Goal: Transaction & Acquisition: Purchase product/service

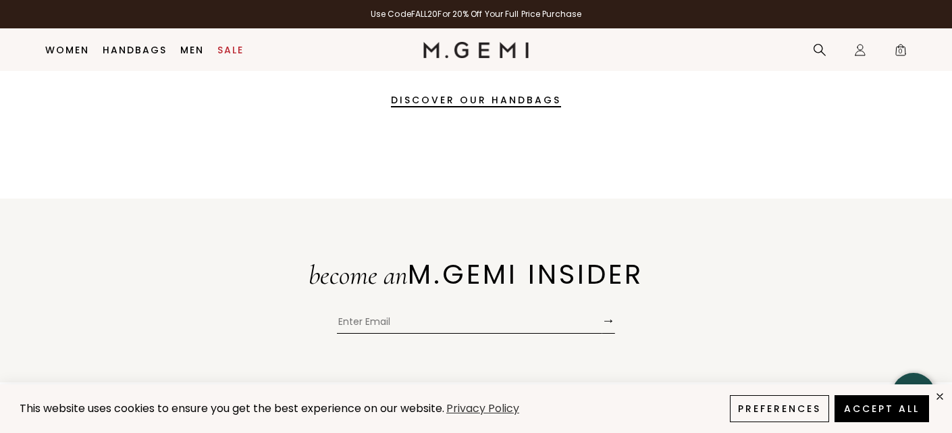
scroll to position [243, 0]
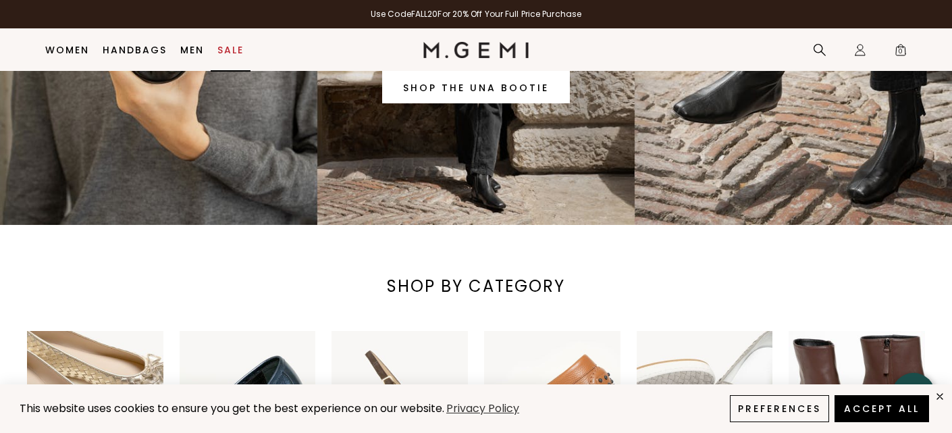
click at [232, 49] on link "Sale" at bounding box center [230, 50] width 26 height 11
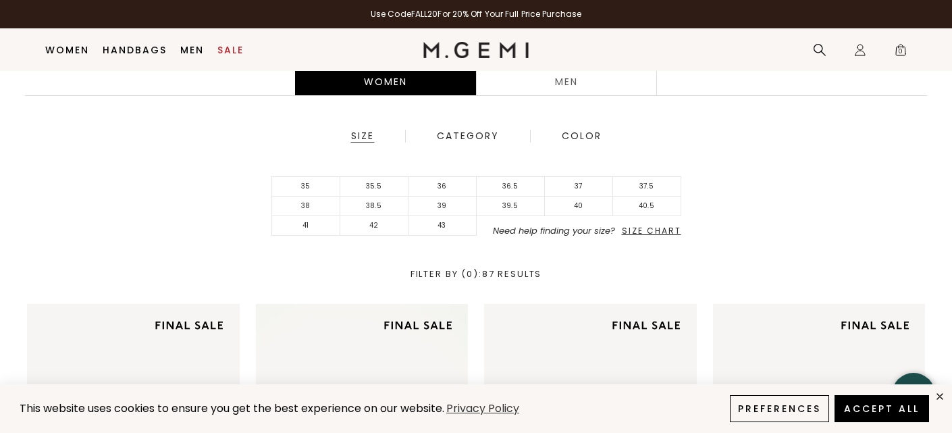
scroll to position [350, 0]
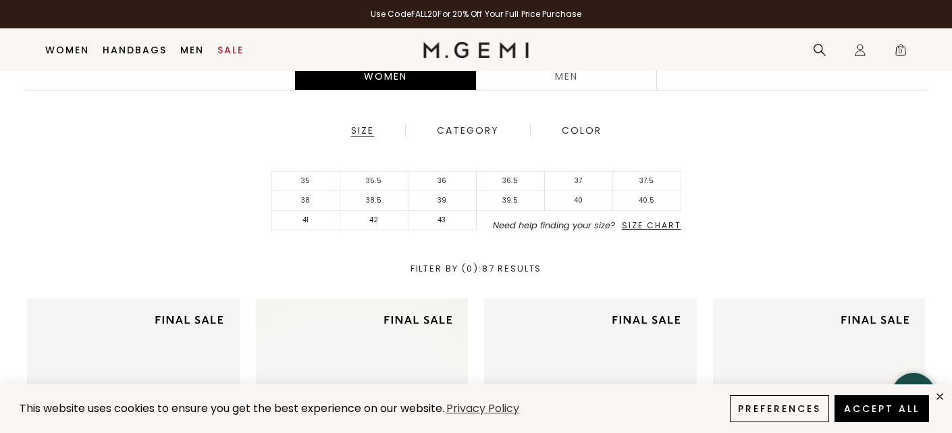
click at [636, 228] on span "Size Chart" at bounding box center [651, 224] width 59 height 11
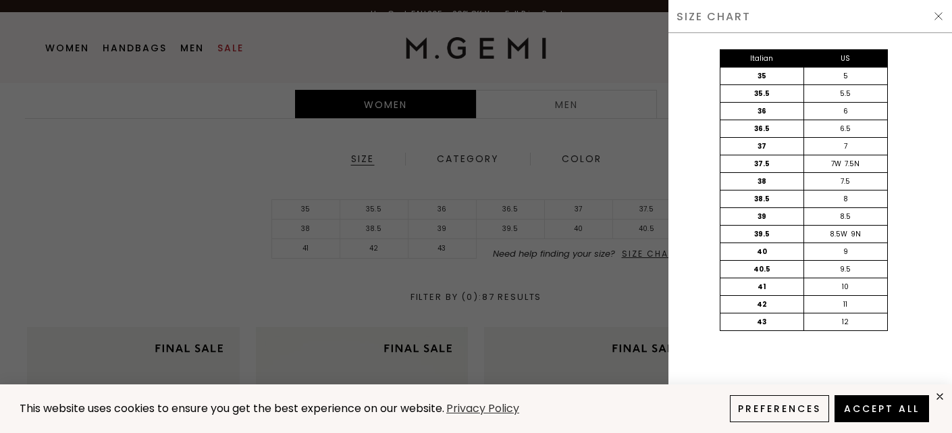
scroll to position [0, 0]
click at [939, 16] on img at bounding box center [938, 16] width 11 height 11
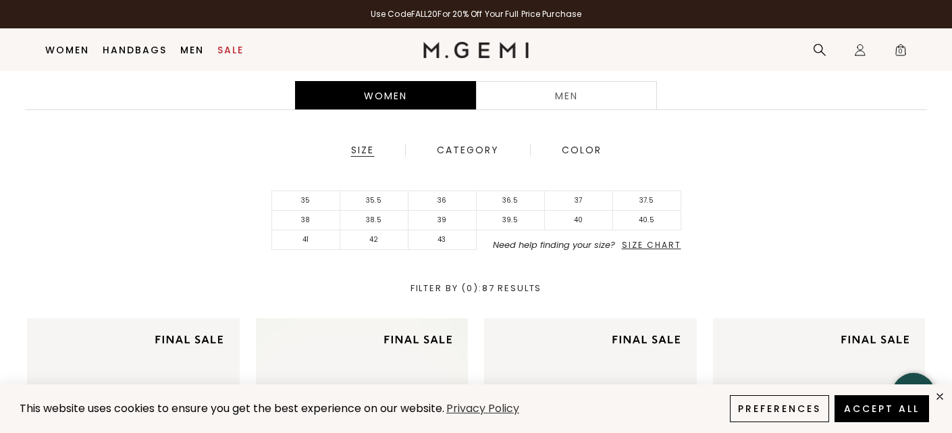
scroll to position [321, 0]
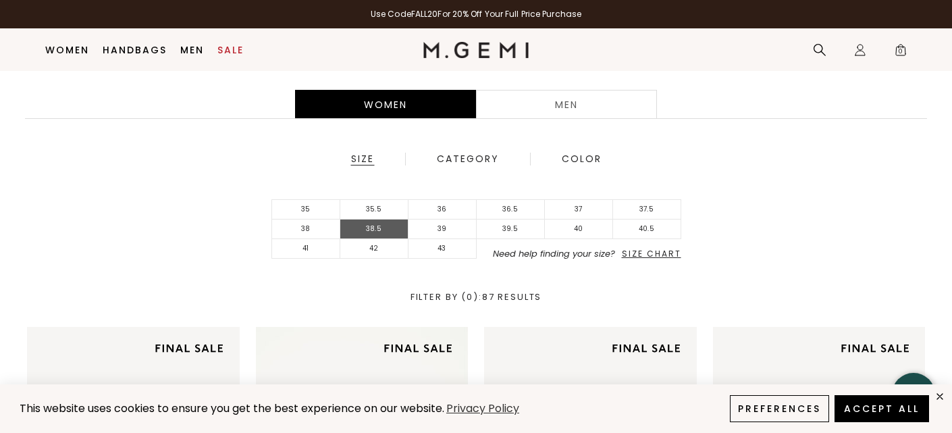
click at [379, 229] on li "38.5" at bounding box center [374, 229] width 68 height 20
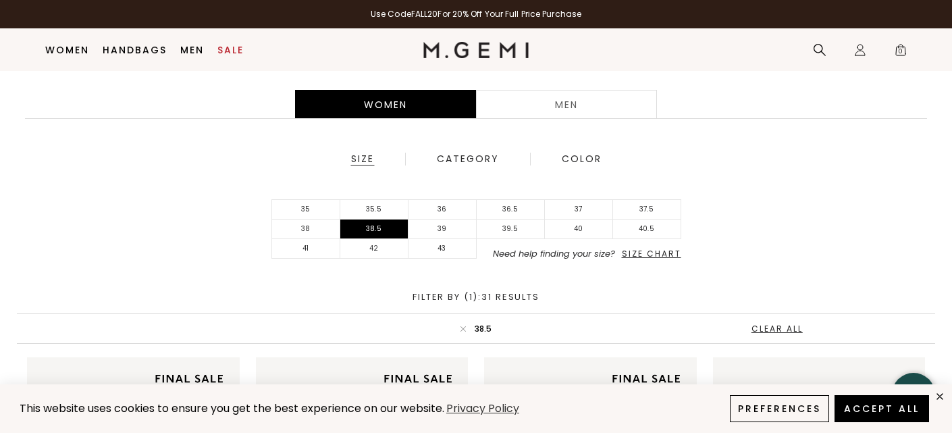
click at [787, 207] on div "35 35.5 36 36.5 37 37.5 38 38.5 39 39.5 40 40.5 41 42 43 Need help finding your…" at bounding box center [476, 228] width 918 height 59
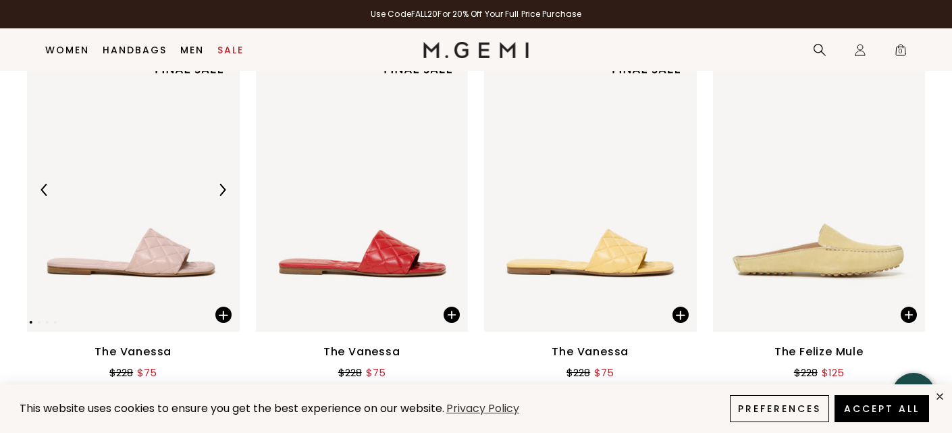
scroll to position [646, 0]
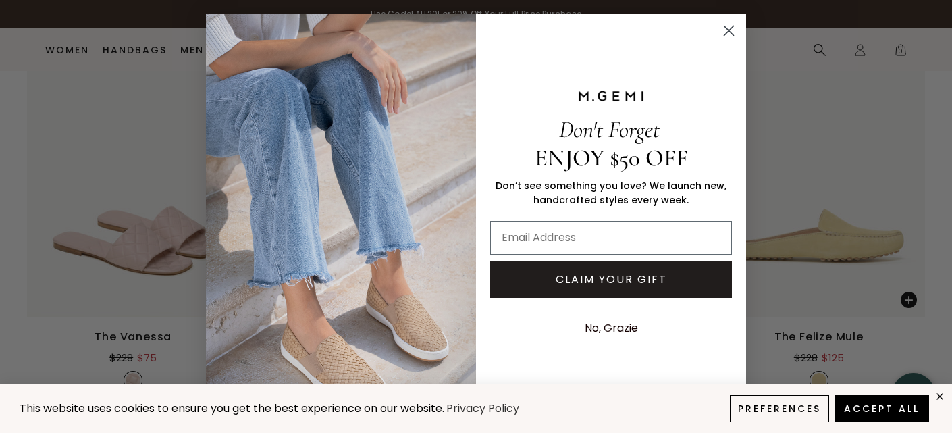
click at [731, 28] on icon "Close dialog" at bounding box center [729, 30] width 9 height 9
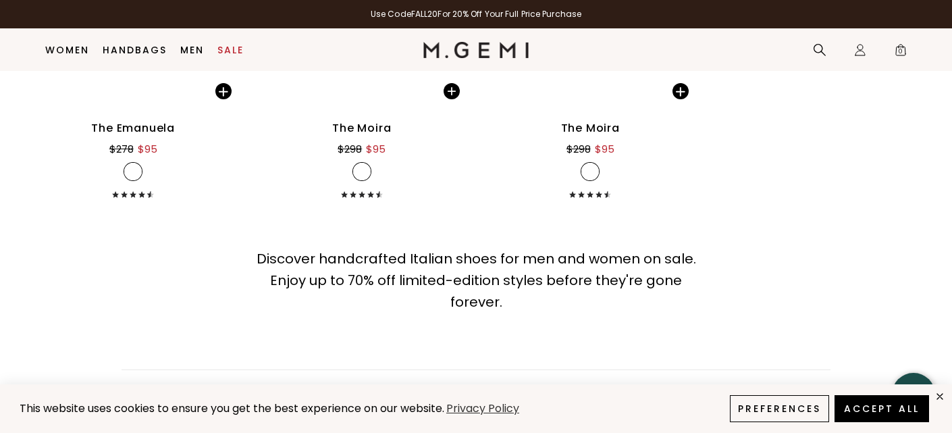
scroll to position [3698, 0]
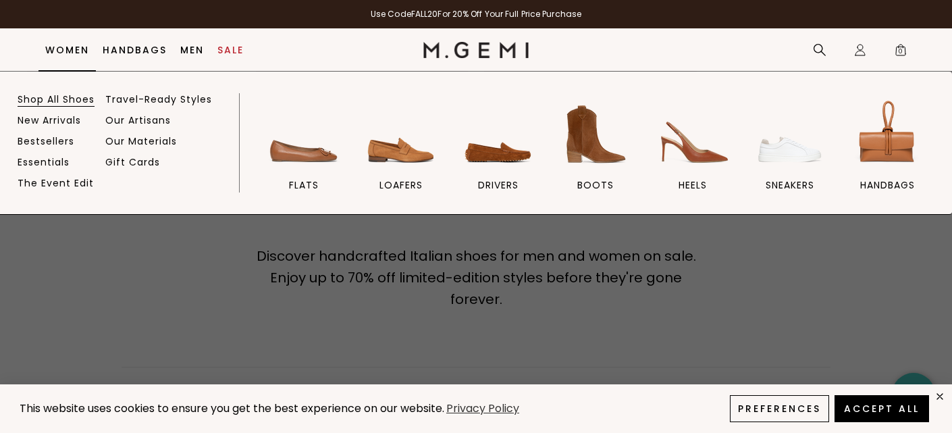
click at [66, 94] on link "Shop All Shoes" at bounding box center [56, 99] width 77 height 12
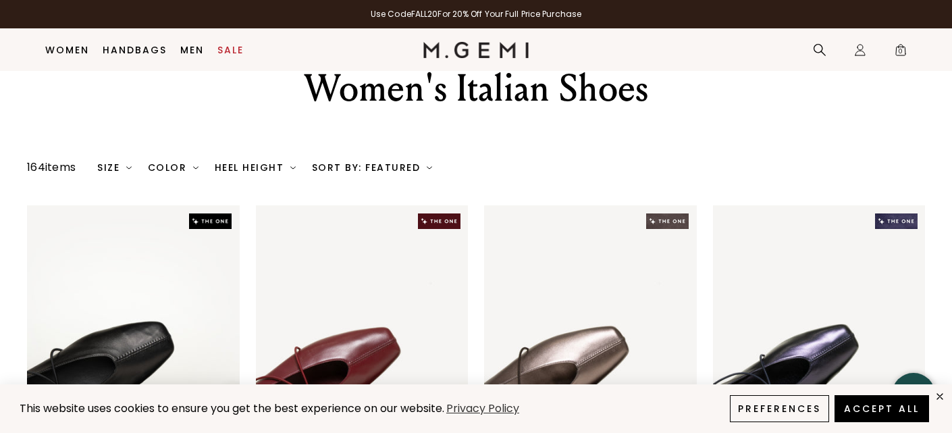
scroll to position [53, 0]
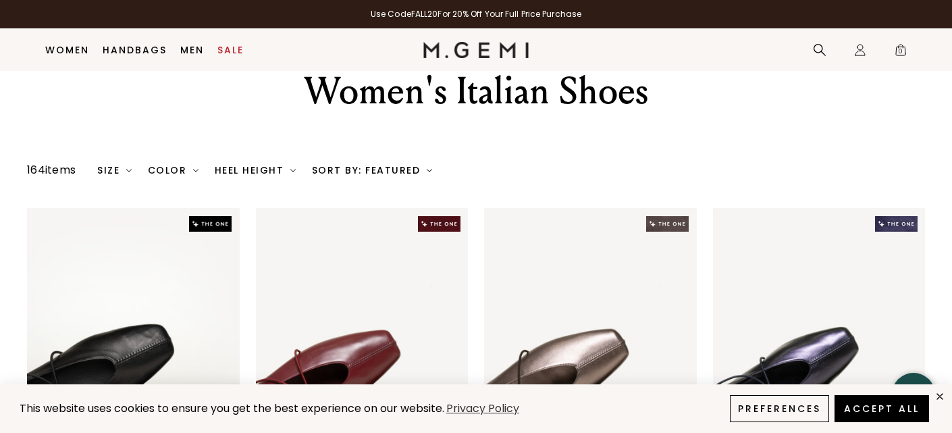
click at [130, 170] on img at bounding box center [128, 169] width 5 height 5
click at [124, 169] on div "Size" at bounding box center [114, 170] width 34 height 11
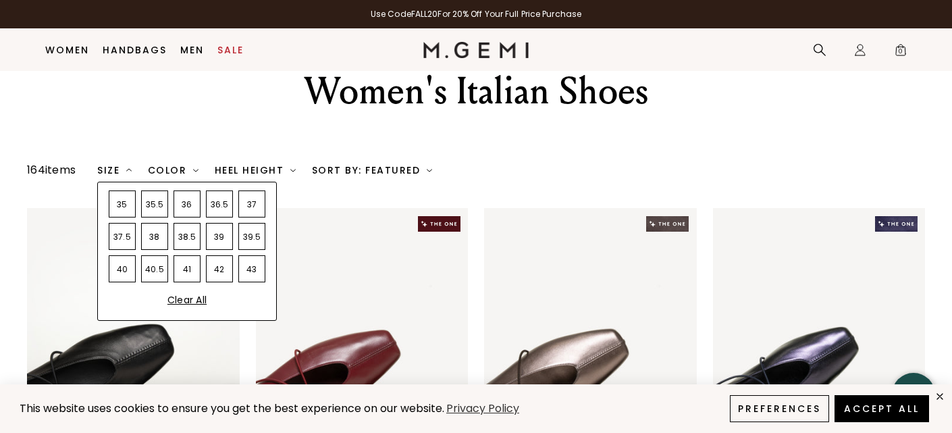
click at [194, 238] on div "38.5" at bounding box center [187, 236] width 27 height 27
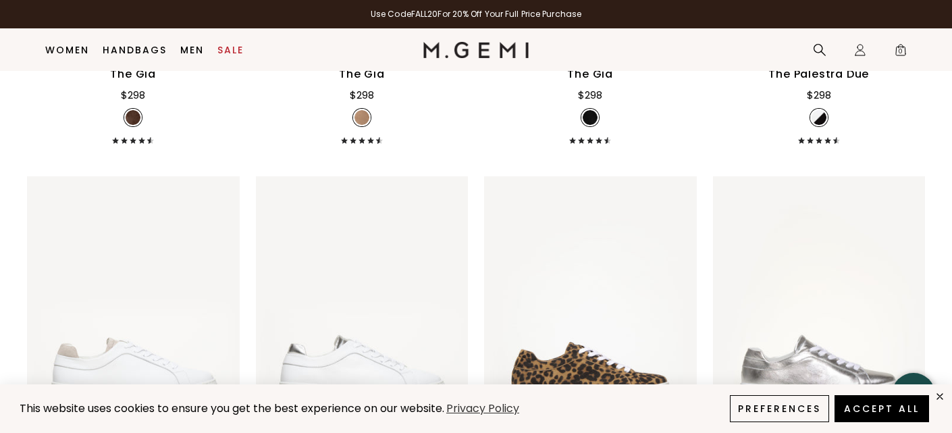
scroll to position [4618, 0]
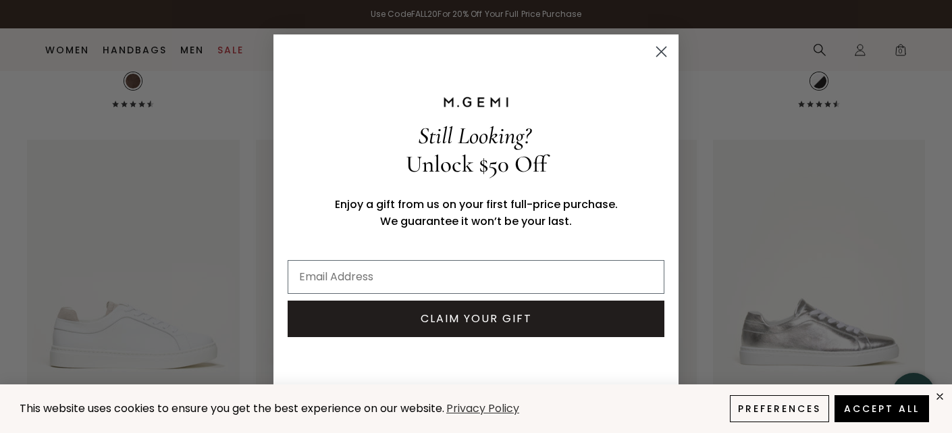
click at [664, 45] on circle "Close dialog" at bounding box center [661, 51] width 22 height 22
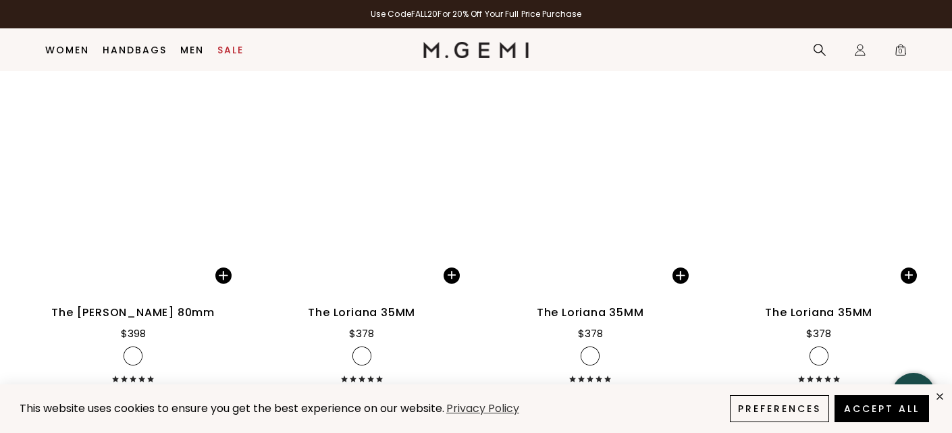
scroll to position [11262, 0]
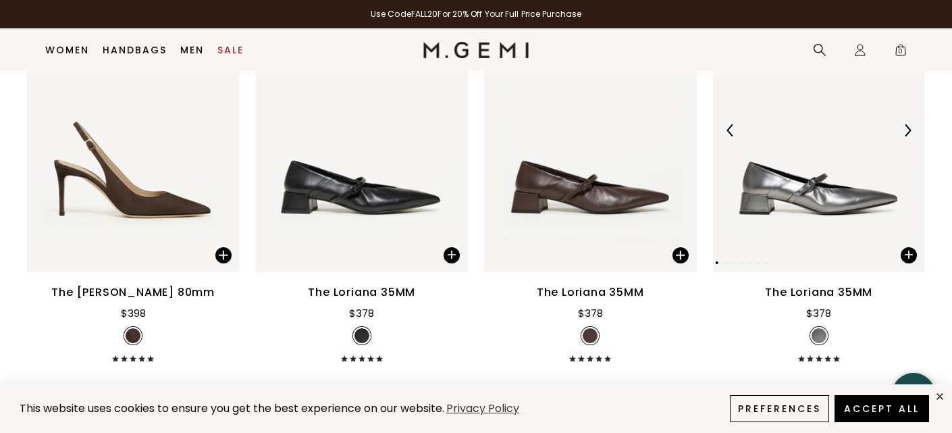
click at [910, 123] on div at bounding box center [908, 131] width 22 height 22
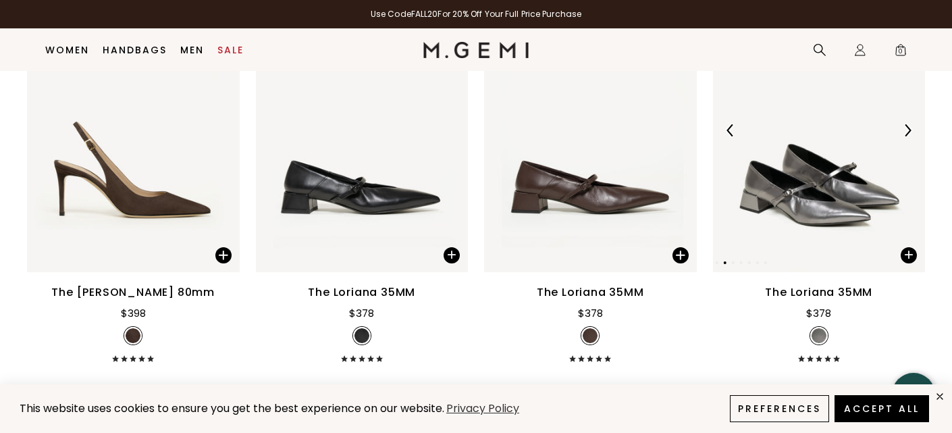
click at [910, 123] on div at bounding box center [908, 131] width 22 height 22
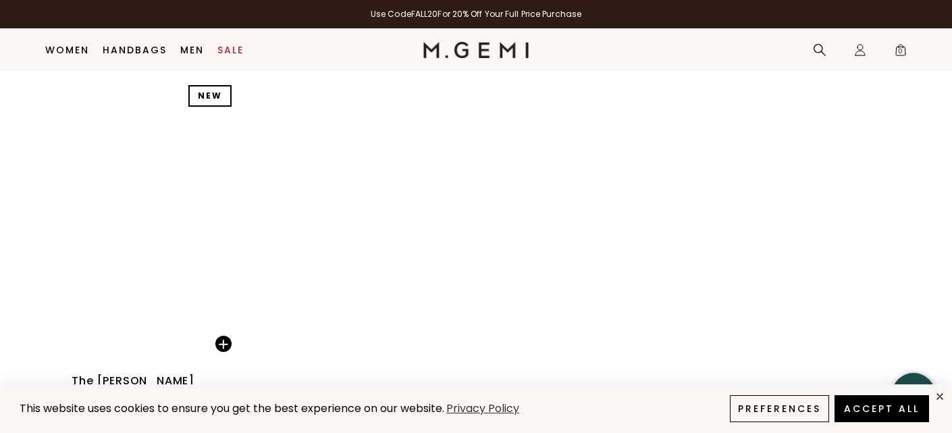
scroll to position [15638, 0]
